Goal: Find specific page/section: Go to known website

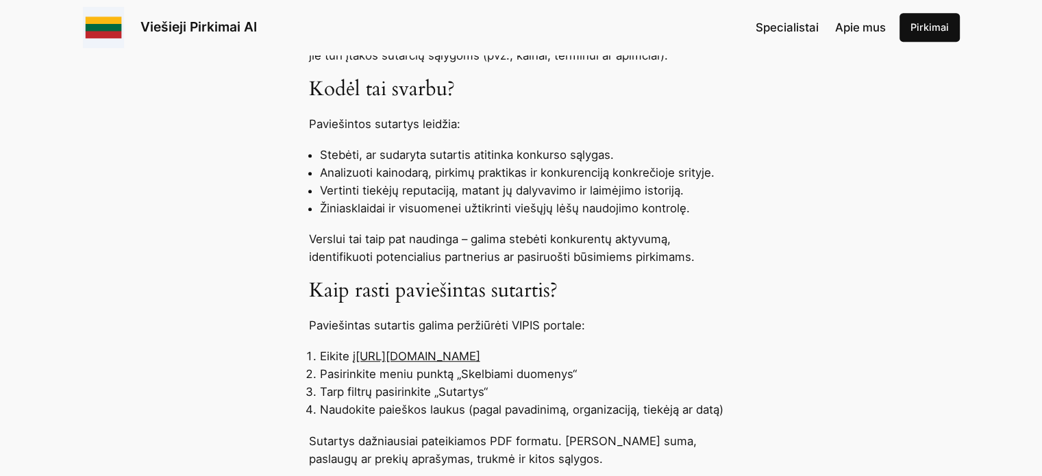
scroll to position [417, 0]
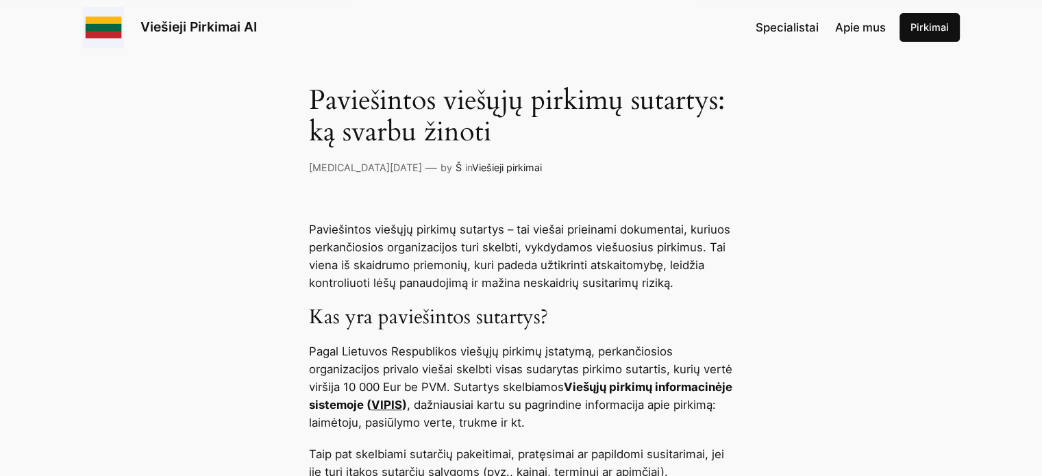
click at [402, 406] on link "VIPIS" at bounding box center [386, 405] width 31 height 14
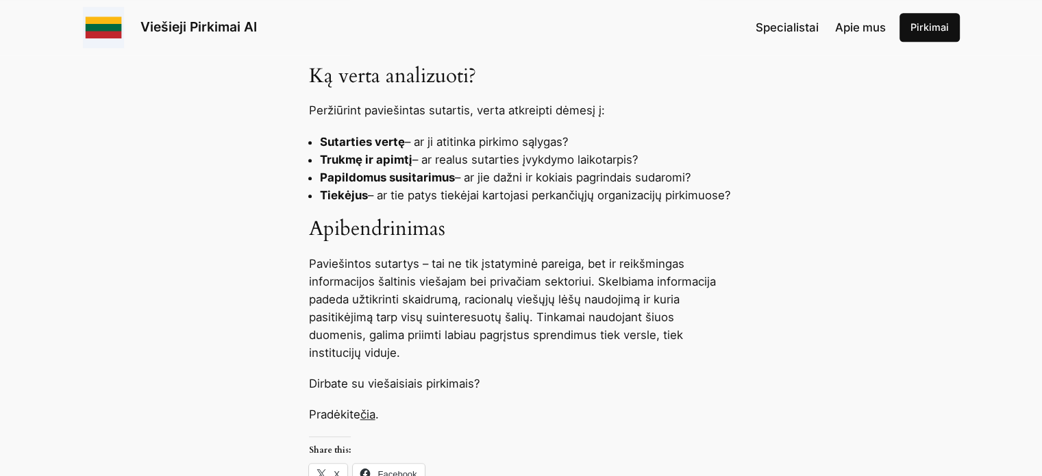
scroll to position [1666, 0]
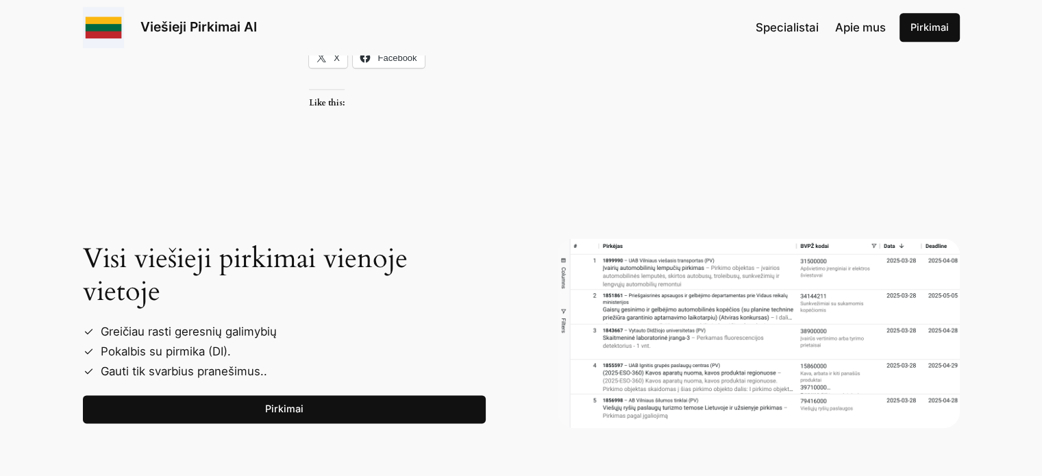
click at [305, 410] on link "Pirkimai" at bounding box center [284, 409] width 403 height 29
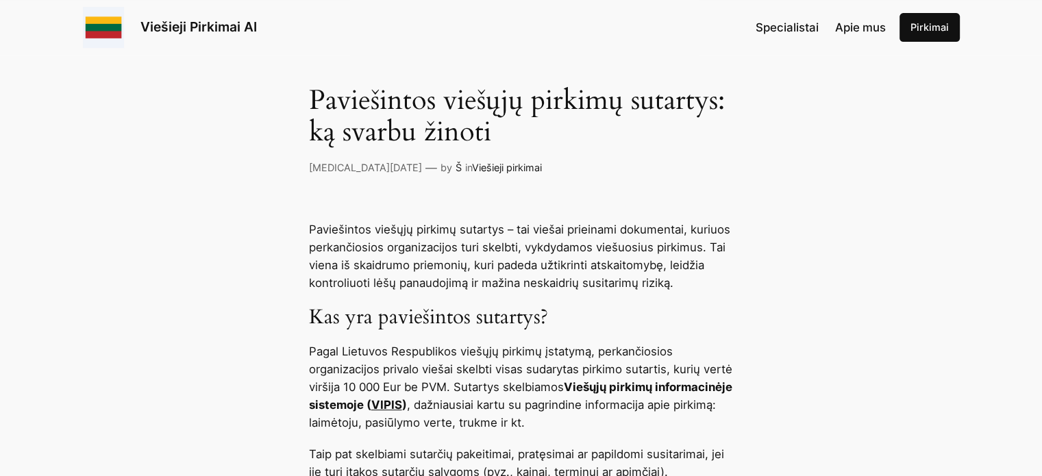
scroll to position [833, 0]
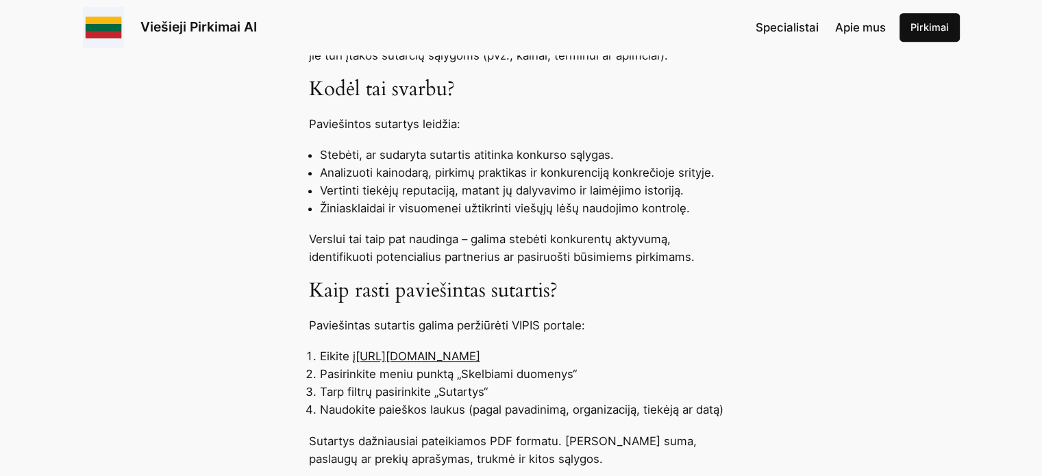
click at [480, 361] on link "[URL][DOMAIN_NAME]" at bounding box center [418, 356] width 125 height 14
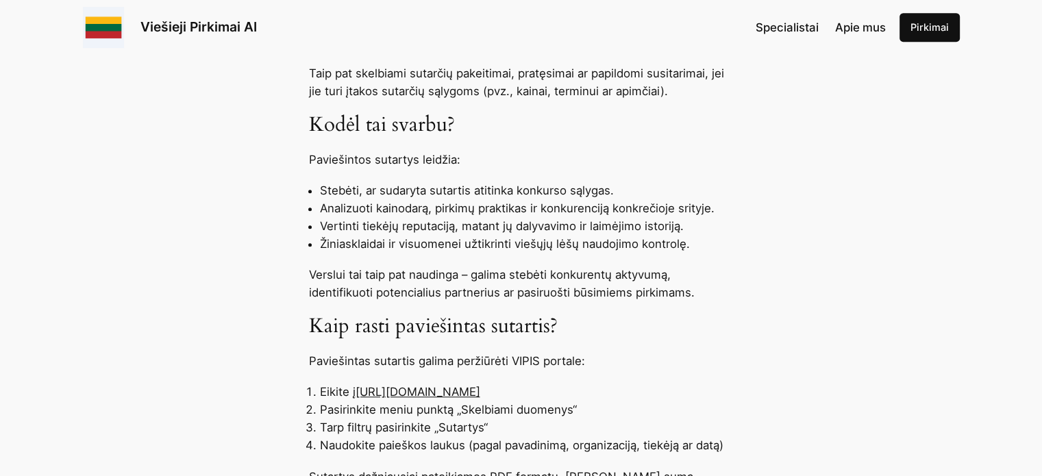
scroll to position [765, 0]
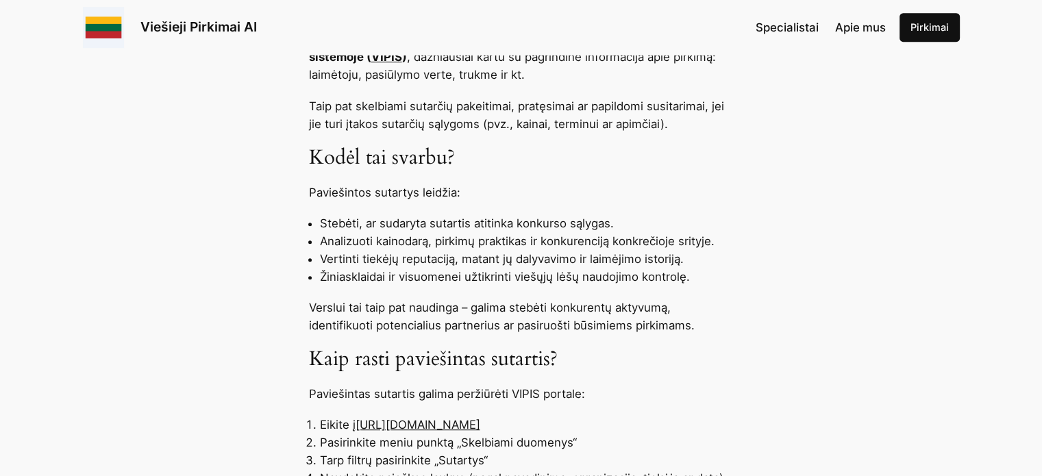
click at [599, 422] on li "Eikite į https://pirkimai.eviesiejipirkimai.lt" at bounding box center [527, 425] width 414 height 18
drag, startPoint x: 560, startPoint y: 419, endPoint x: 401, endPoint y: 424, distance: 159.0
click at [401, 424] on li "Eikite į https://pirkimai.eviesiejipirkimai.lt" at bounding box center [527, 425] width 414 height 18
copy link "pirkimai.eviesiejipirkimai.lt"
